Goal: Transaction & Acquisition: Purchase product/service

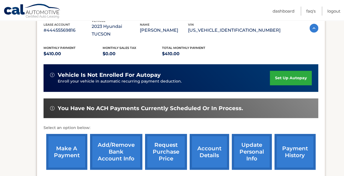
scroll to position [105, 0]
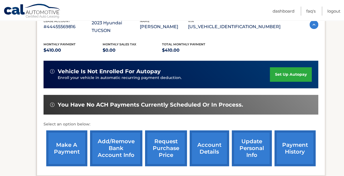
click at [67, 140] on link "make a payment" at bounding box center [66, 148] width 41 height 36
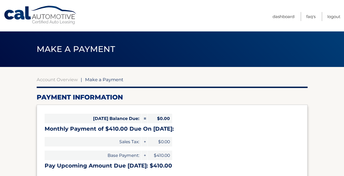
select select "MDAyN2Y5N2EtY2U2My00ZjJlLWI5YmMtNTY1NDY1Y2FiOTdm"
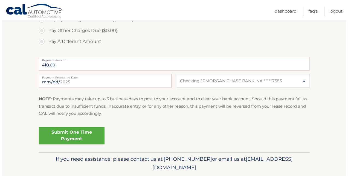
scroll to position [199, 0]
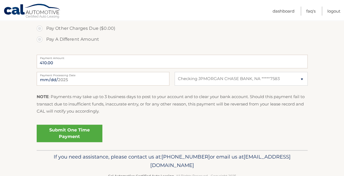
click at [73, 129] on link "Submit One Time Payment" at bounding box center [70, 134] width 66 height 18
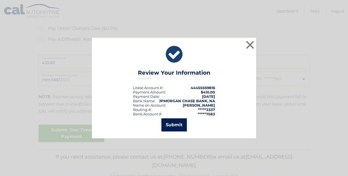
click at [172, 124] on button "Submit" at bounding box center [173, 124] width 25 height 13
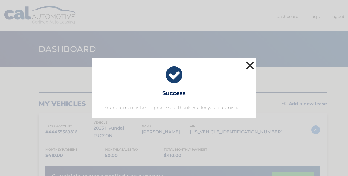
click at [250, 66] on button "×" at bounding box center [250, 65] width 11 height 11
